Goal: Transaction & Acquisition: Register for event/course

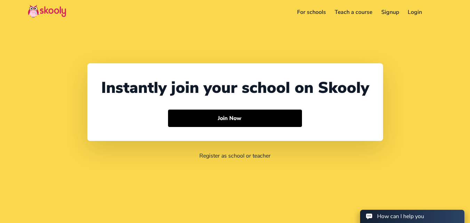
select select "1"
select select "[GEOGRAPHIC_DATA]"
select select "America/New_York"
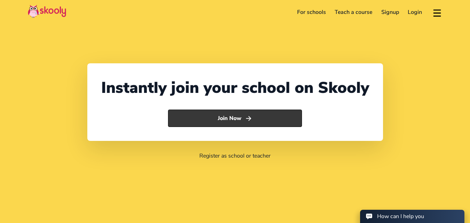
click at [268, 110] on button "Join Now" at bounding box center [235, 118] width 134 height 17
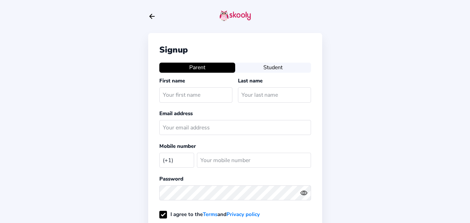
select select "US"
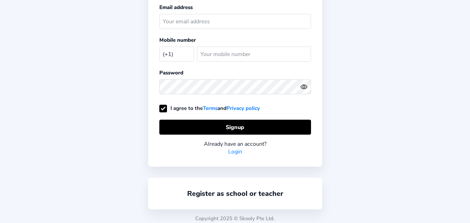
scroll to position [111, 0]
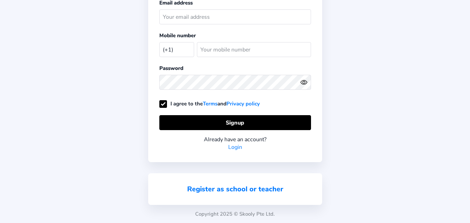
click at [274, 186] on link "Register as school or teacher" at bounding box center [235, 188] width 96 height 9
